Goal: Find specific page/section: Find specific page/section

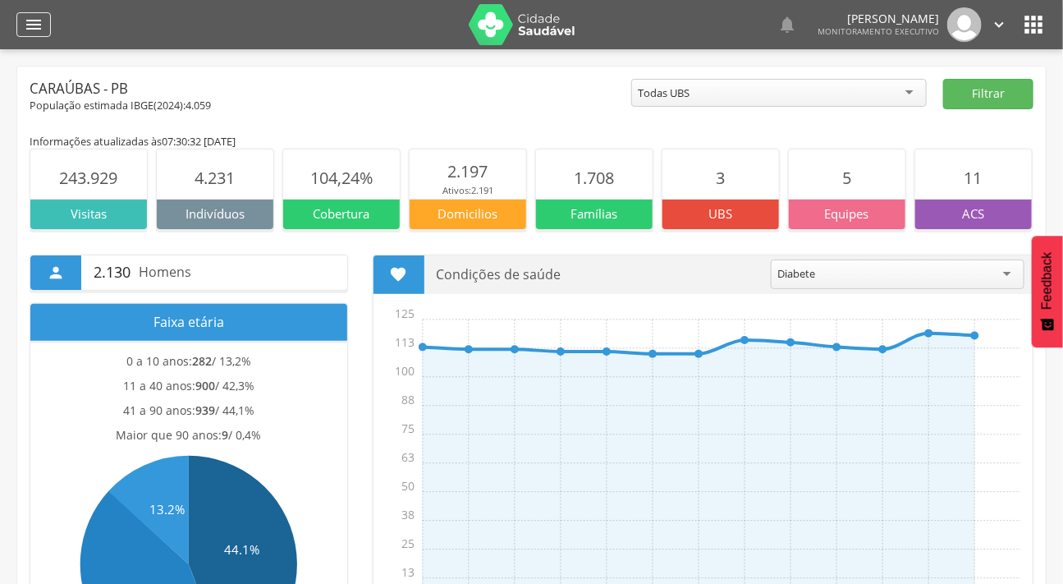
click at [24, 21] on icon "" at bounding box center [34, 25] width 20 height 20
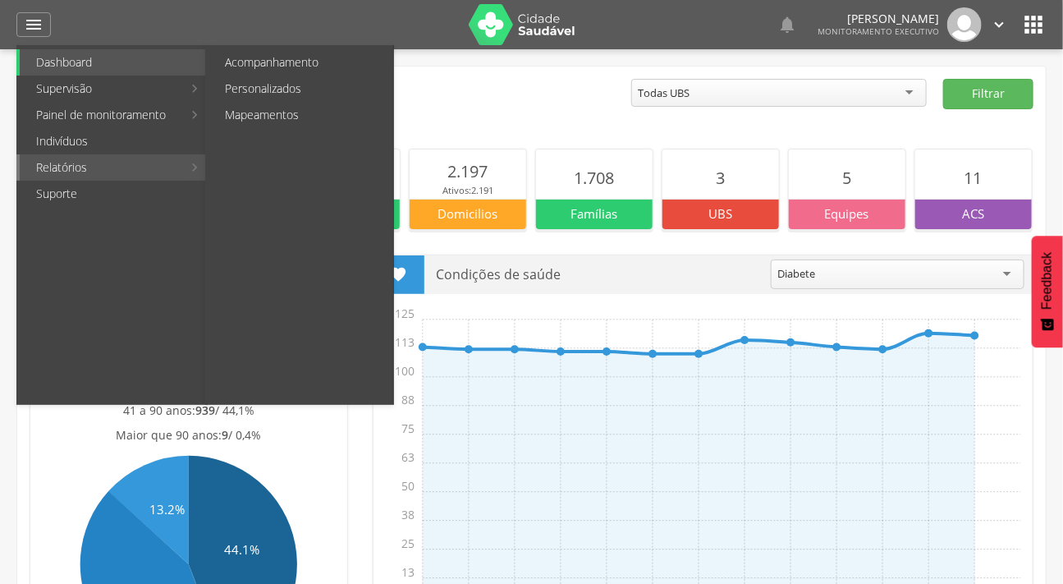
click at [66, 164] on link "Relatórios" at bounding box center [101, 167] width 163 height 26
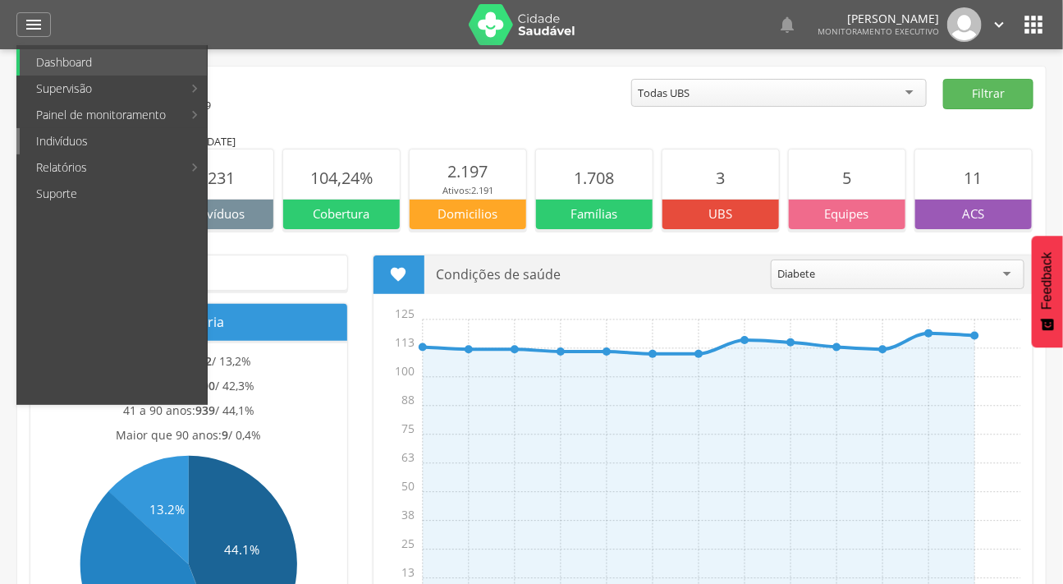
click at [68, 140] on link "Indivíduos" at bounding box center [113, 141] width 187 height 26
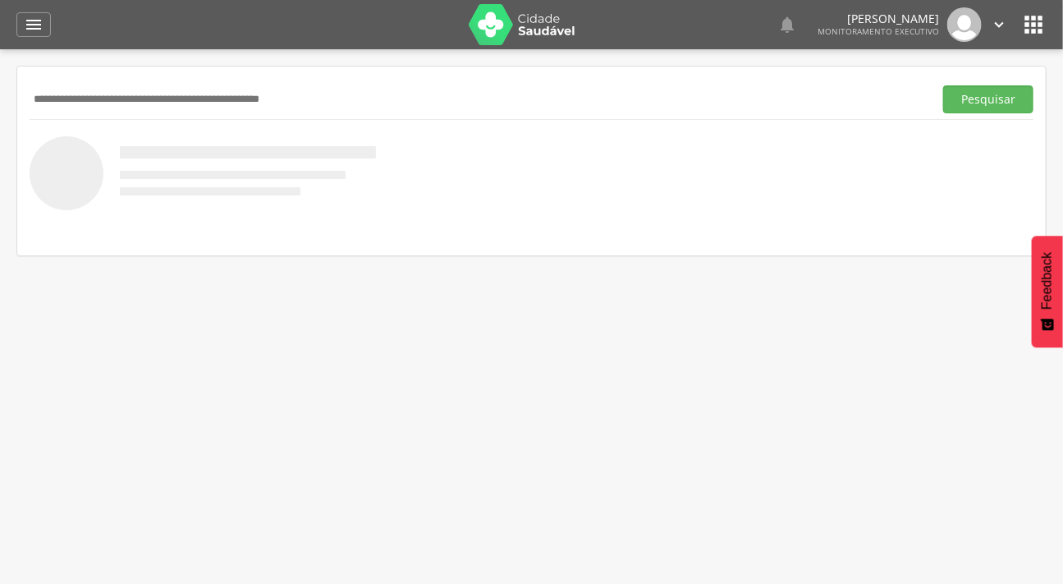
click at [94, 102] on input "text" at bounding box center [478, 99] width 897 height 28
type input "**********"
click at [943, 85] on button "Pesquisar" at bounding box center [988, 99] width 90 height 28
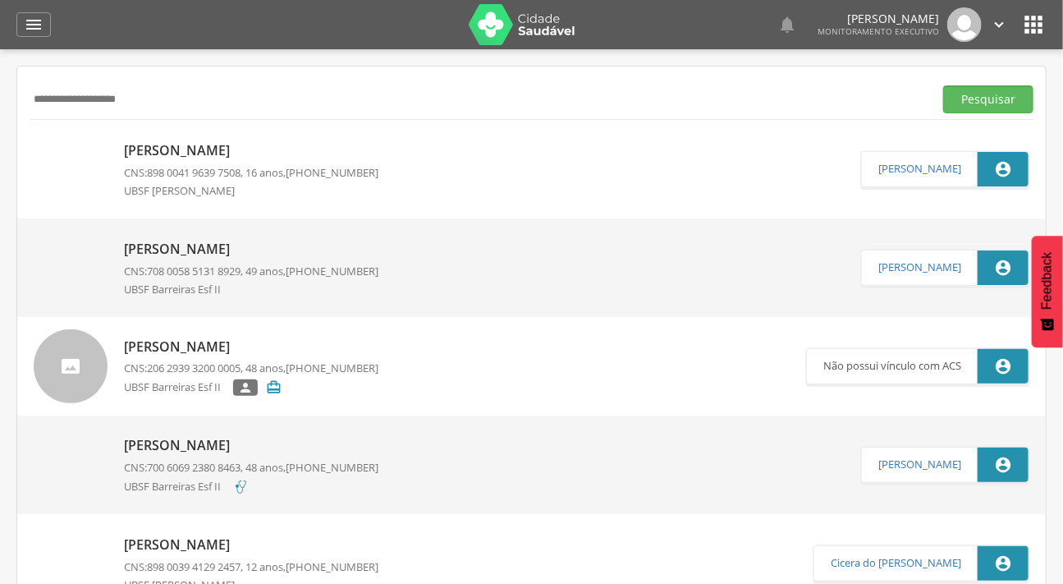
click at [76, 141] on img at bounding box center [71, 141] width 74 height 0
type input "**********"
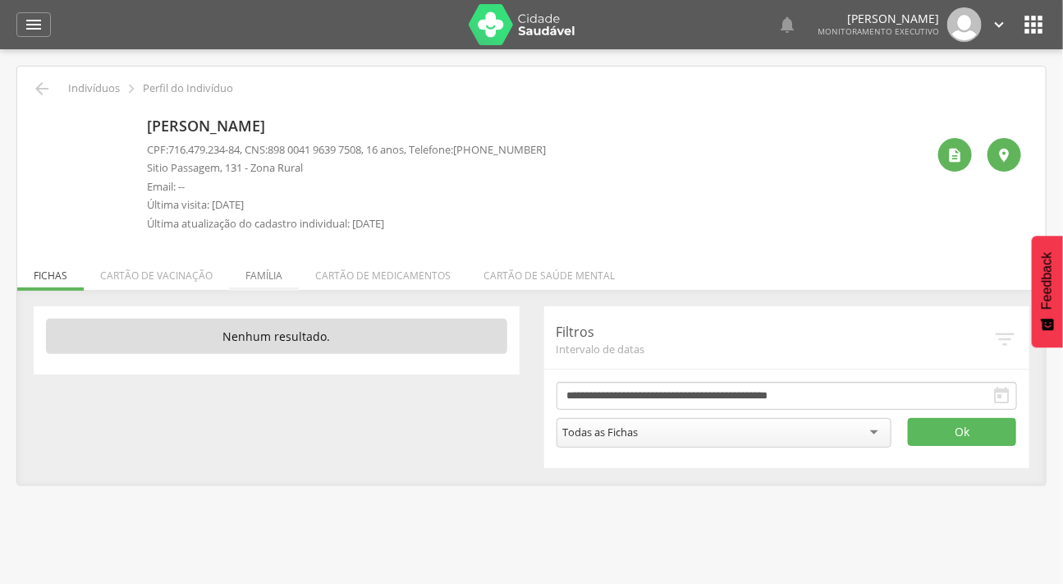
click at [259, 271] on li "Família" at bounding box center [264, 271] width 70 height 39
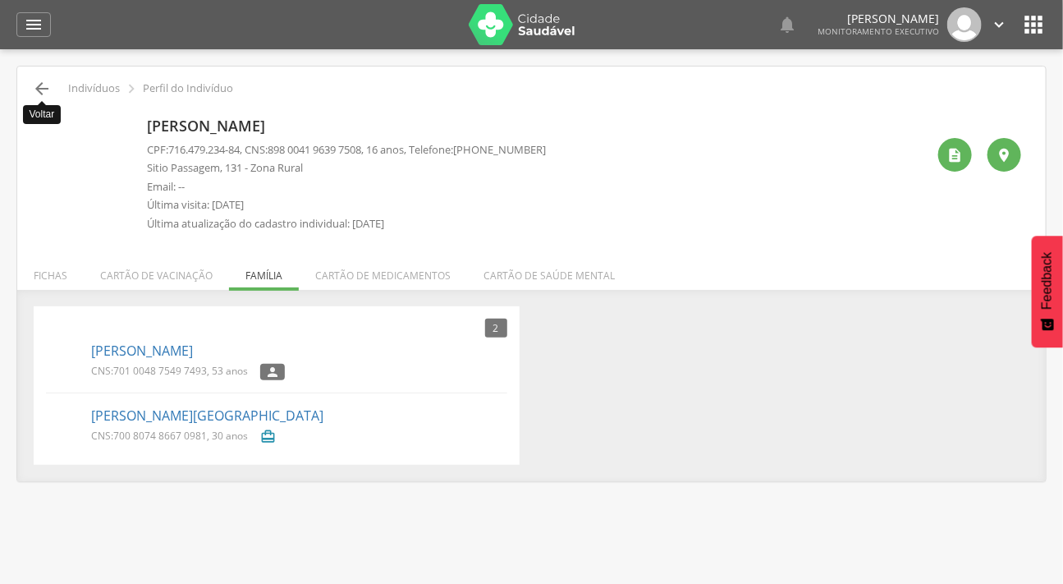
click at [33, 85] on icon "" at bounding box center [42, 89] width 20 height 20
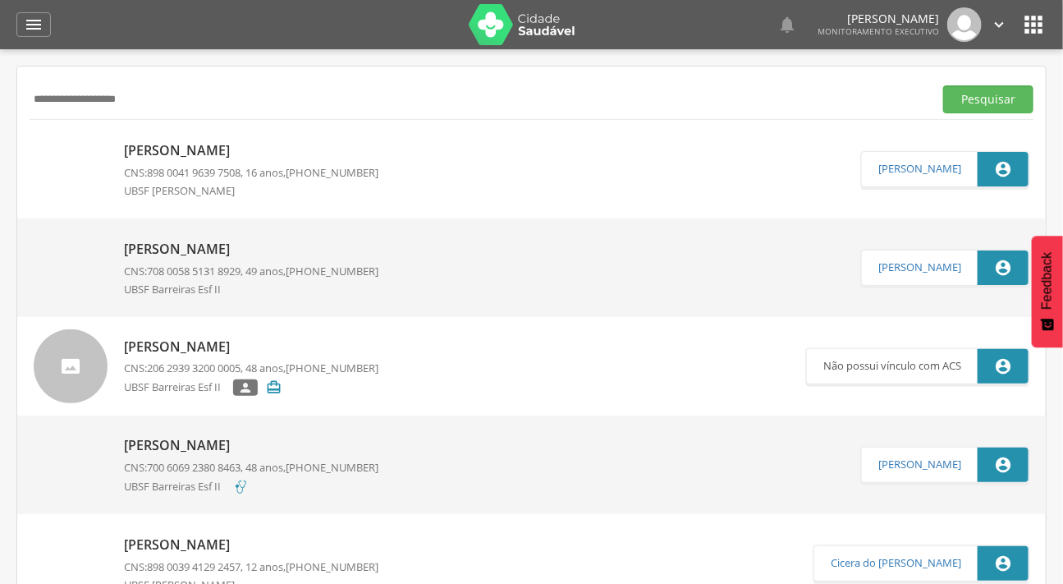
click at [34, 240] on img at bounding box center [34, 240] width 0 height 0
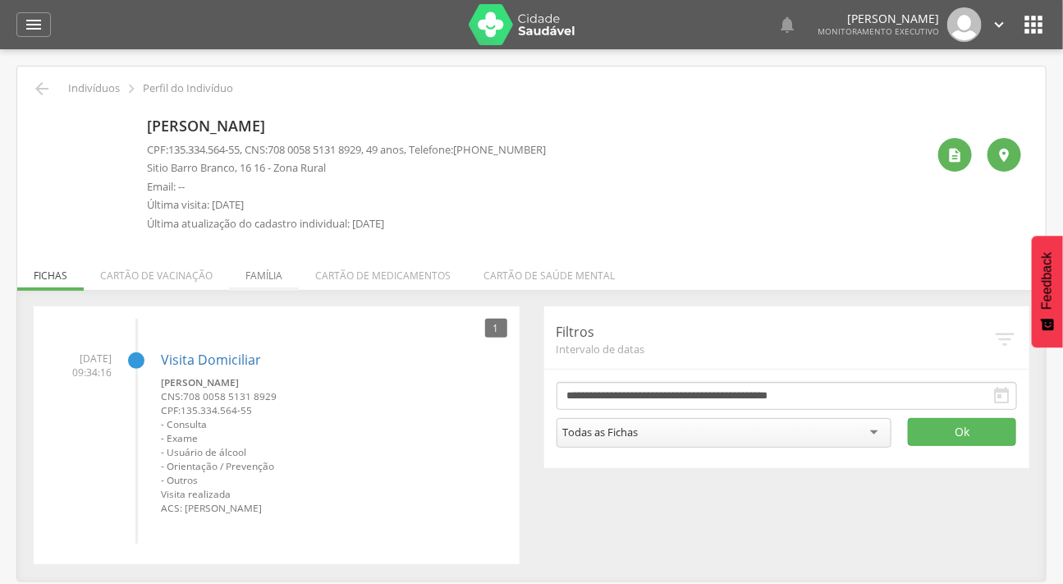
click at [247, 271] on li "Família" at bounding box center [264, 271] width 70 height 39
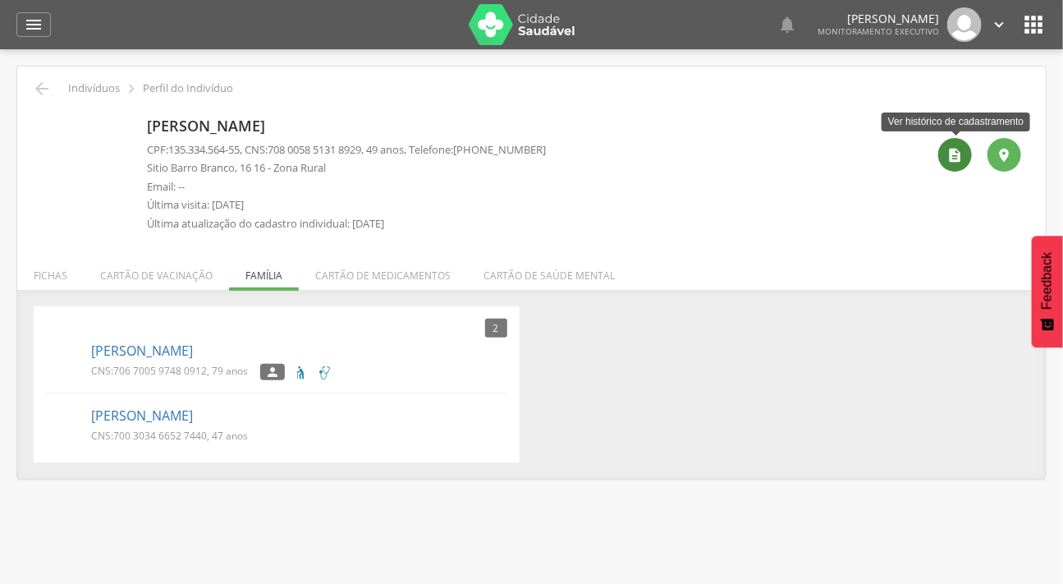
click at [952, 161] on icon "" at bounding box center [955, 155] width 16 height 16
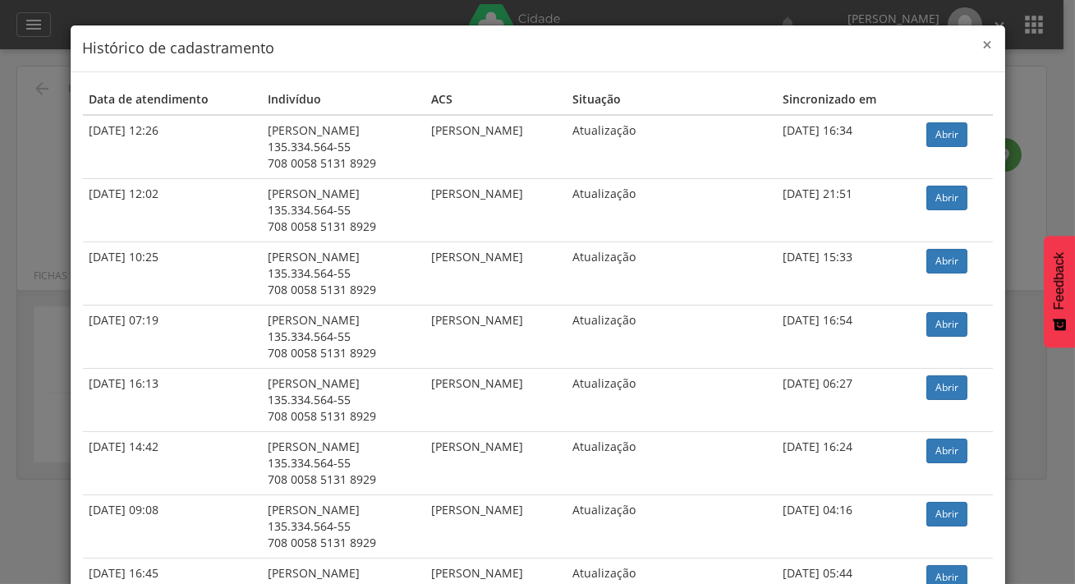
click at [983, 42] on span "×" at bounding box center [988, 44] width 10 height 23
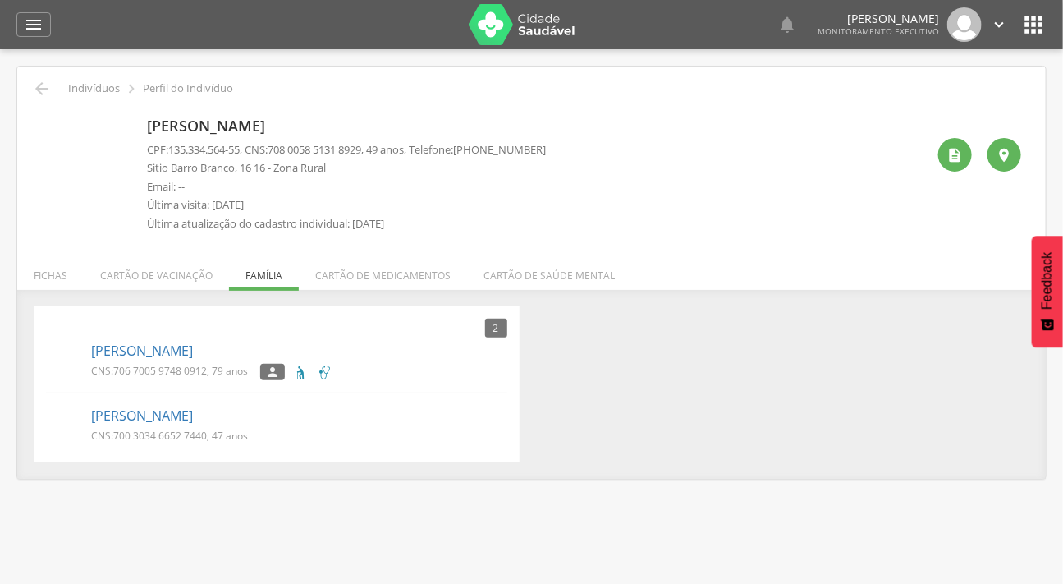
click at [728, 309] on div "2 Nenhum outro membro da família cadastrado. [GEOGRAPHIC_DATA] CNS: 706 7005 97…" at bounding box center [531, 384] width 1020 height 156
